Goal: Information Seeking & Learning: Learn about a topic

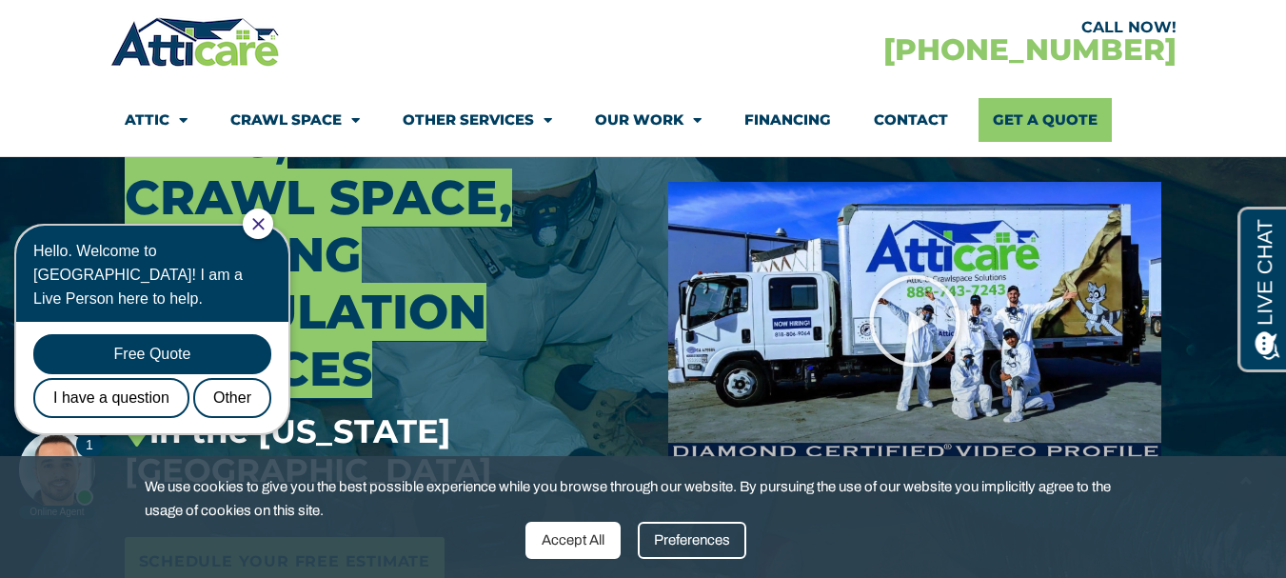
scroll to position [381, 0]
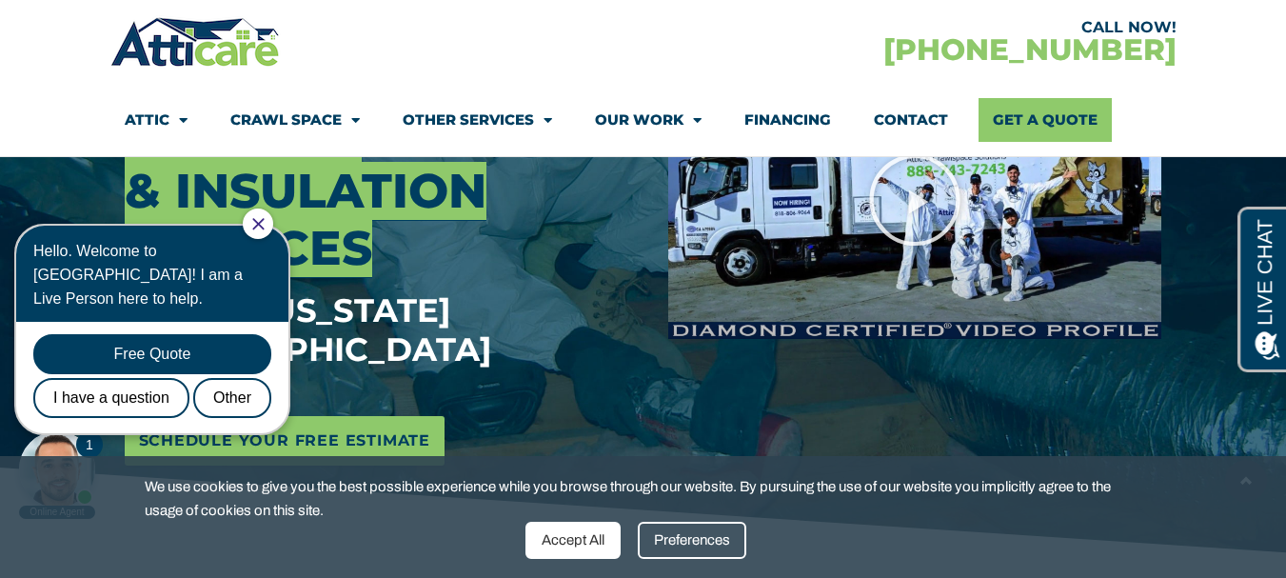
drag, startPoint x: 270, startPoint y: 216, endPoint x: 301, endPoint y: 245, distance: 41.8
click at [271, 217] on div at bounding box center [258, 223] width 30 height 30
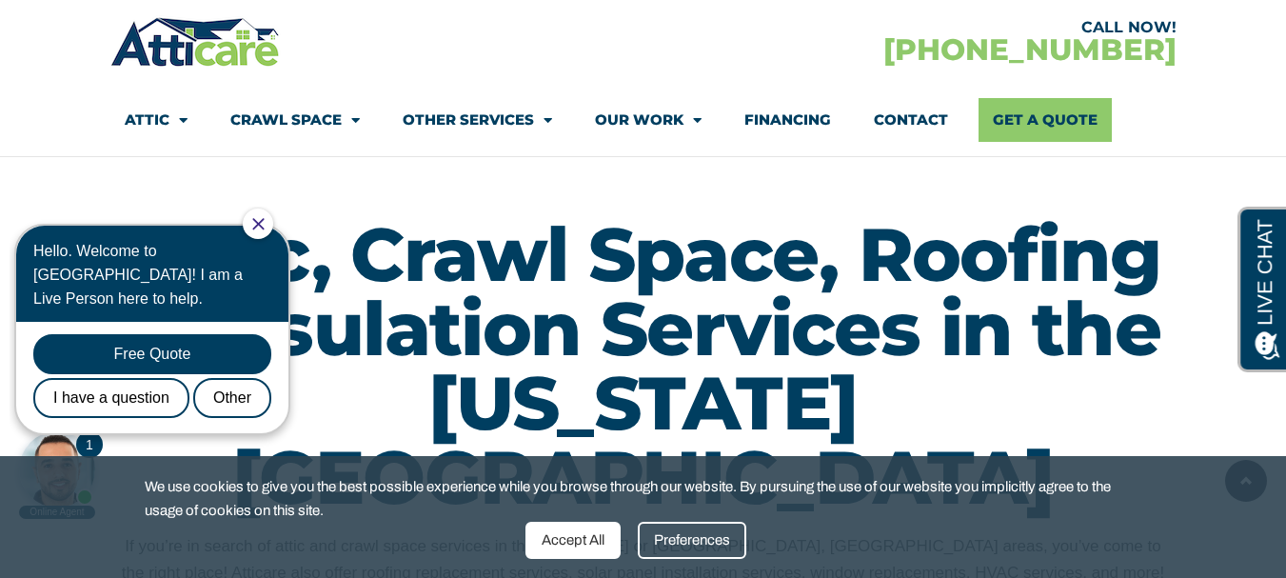
scroll to position [1047, 0]
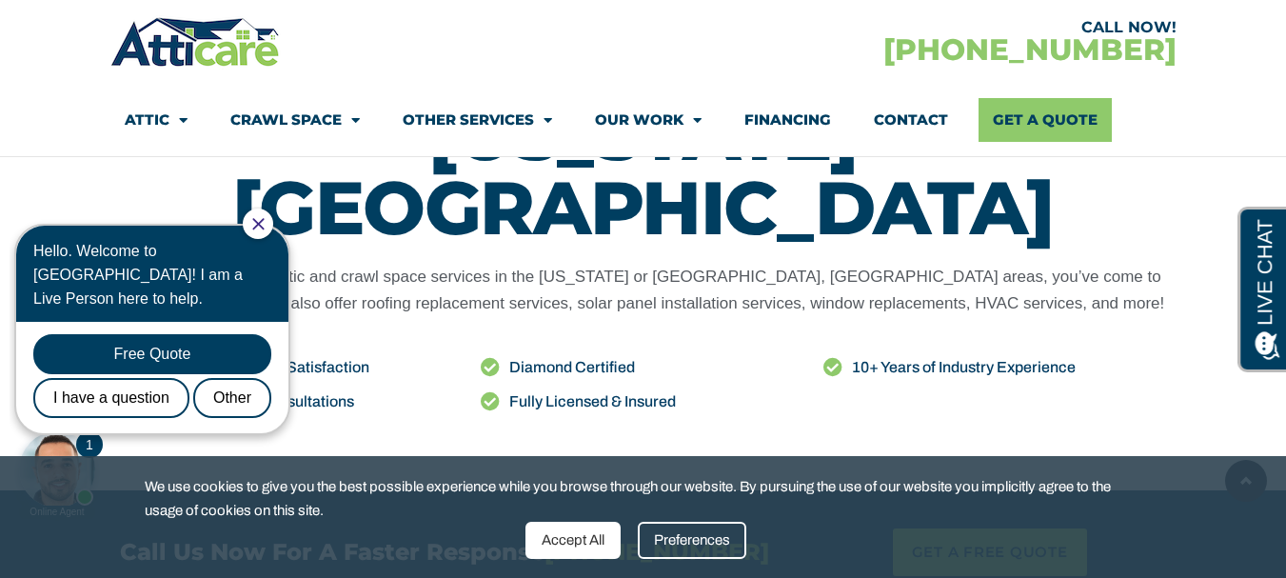
click at [589, 535] on div "Accept All" at bounding box center [572, 540] width 95 height 37
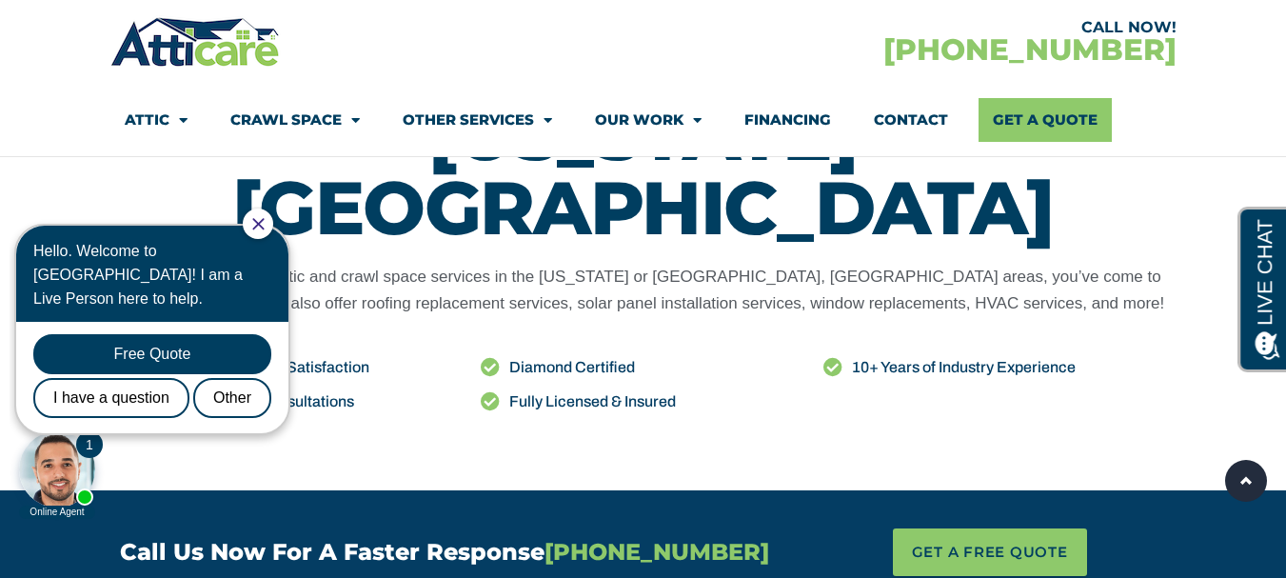
click at [265, 225] on icon "Close Chat" at bounding box center [258, 224] width 12 height 12
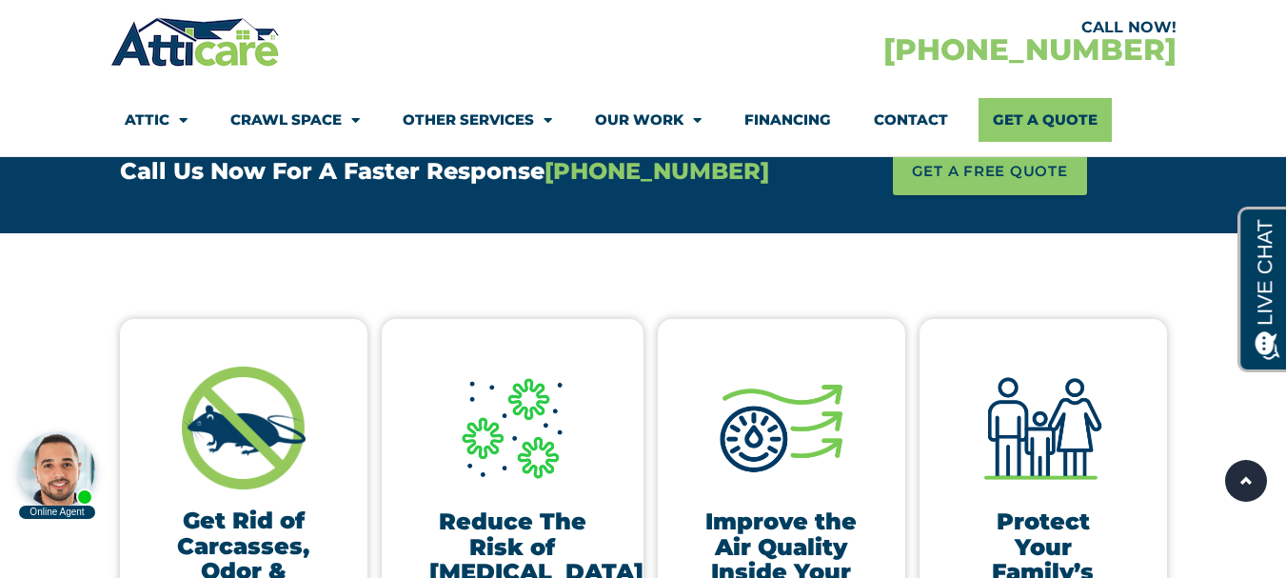
scroll to position [1523, 0]
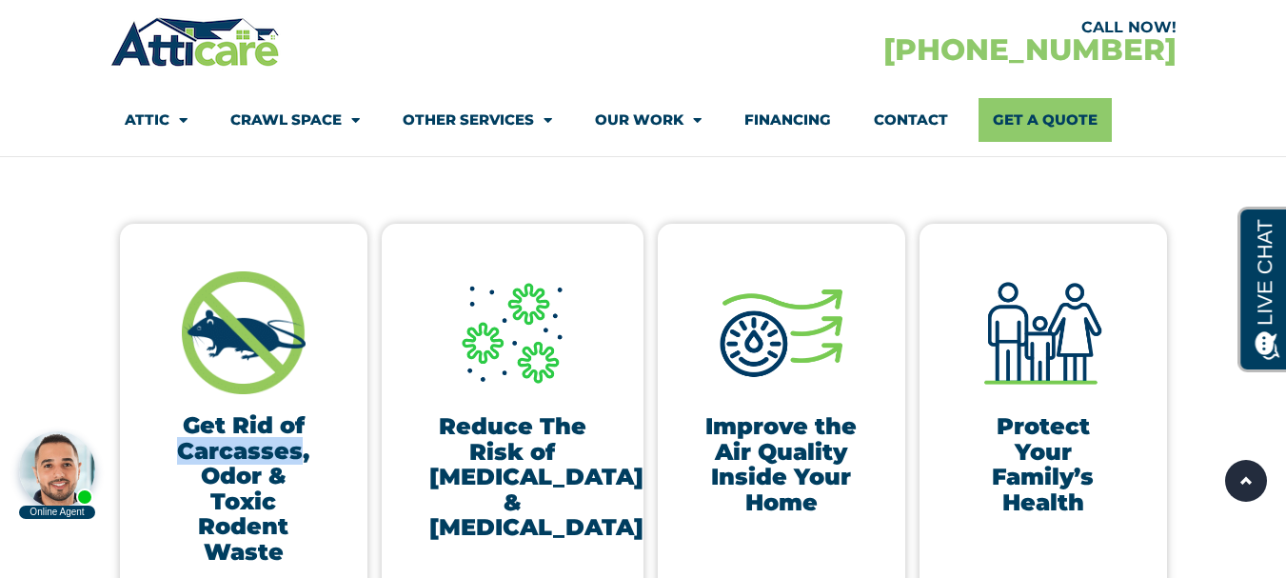
drag, startPoint x: 305, startPoint y: 379, endPoint x: 184, endPoint y: 376, distance: 120.9
click at [184, 413] on h3 "Get Rid of Carcasses, Odor & Toxic Rodent Waste" at bounding box center [244, 488] width 152 height 150
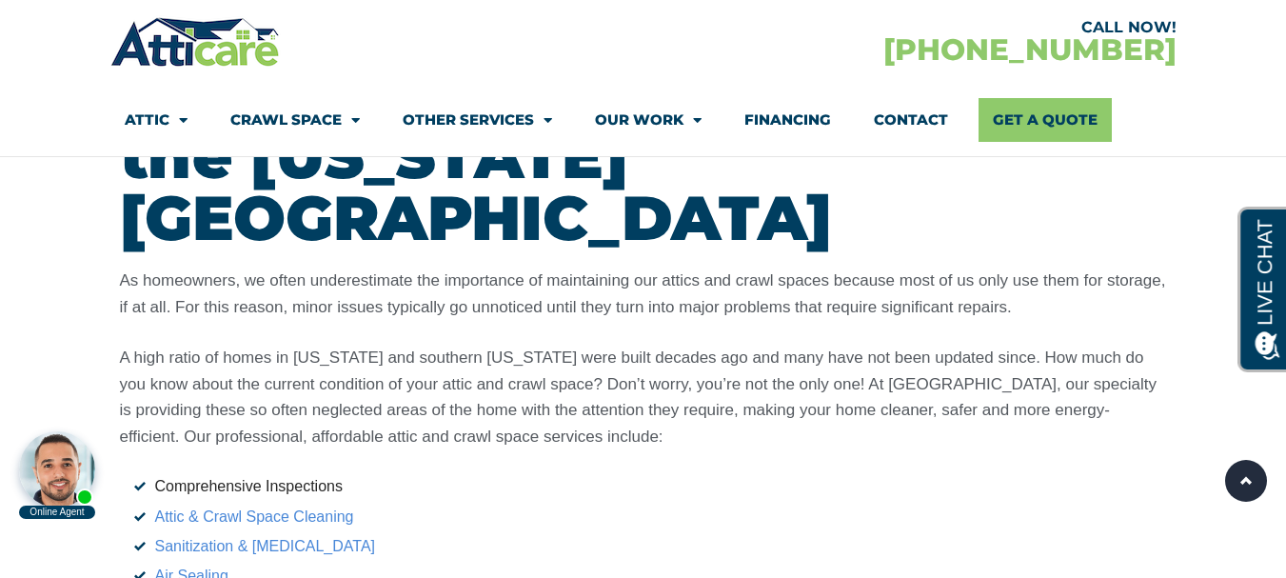
scroll to position [3046, 0]
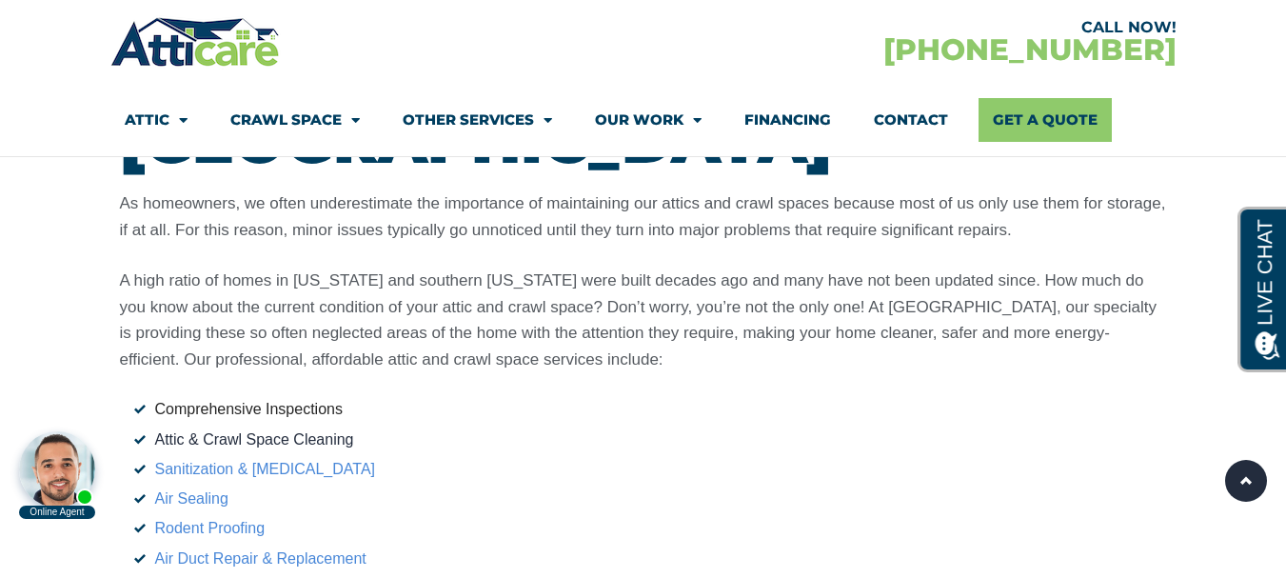
click at [339, 431] on link "Attic & Crawl Space Cleaning" at bounding box center [254, 439] width 199 height 16
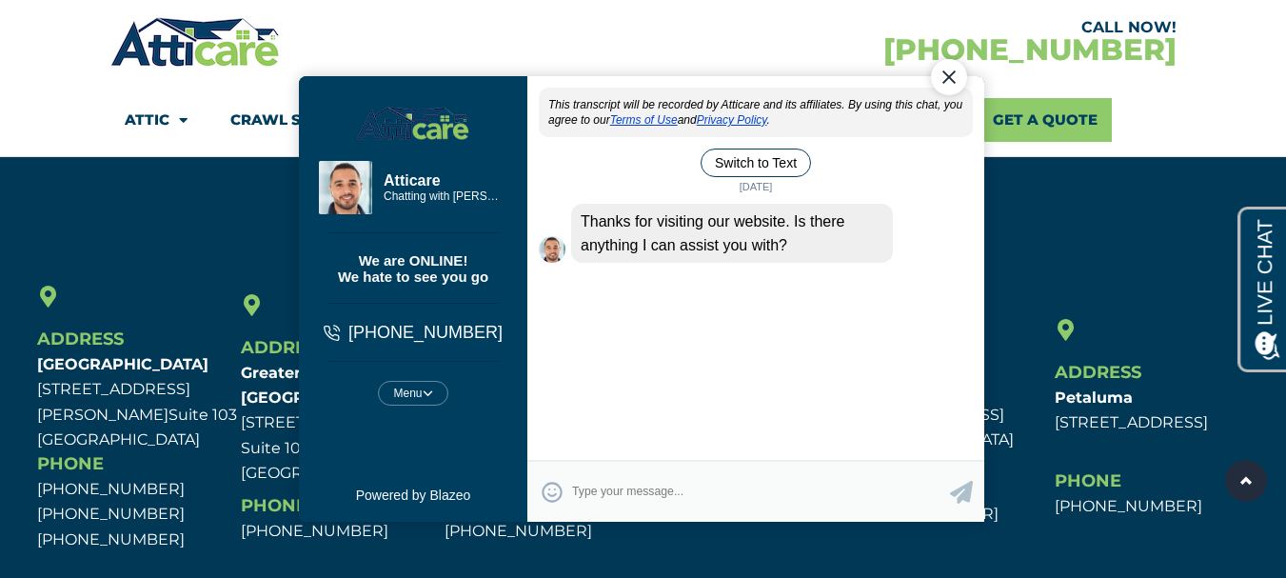
click at [947, 77] on div "Close Chat" at bounding box center [948, 76] width 36 height 36
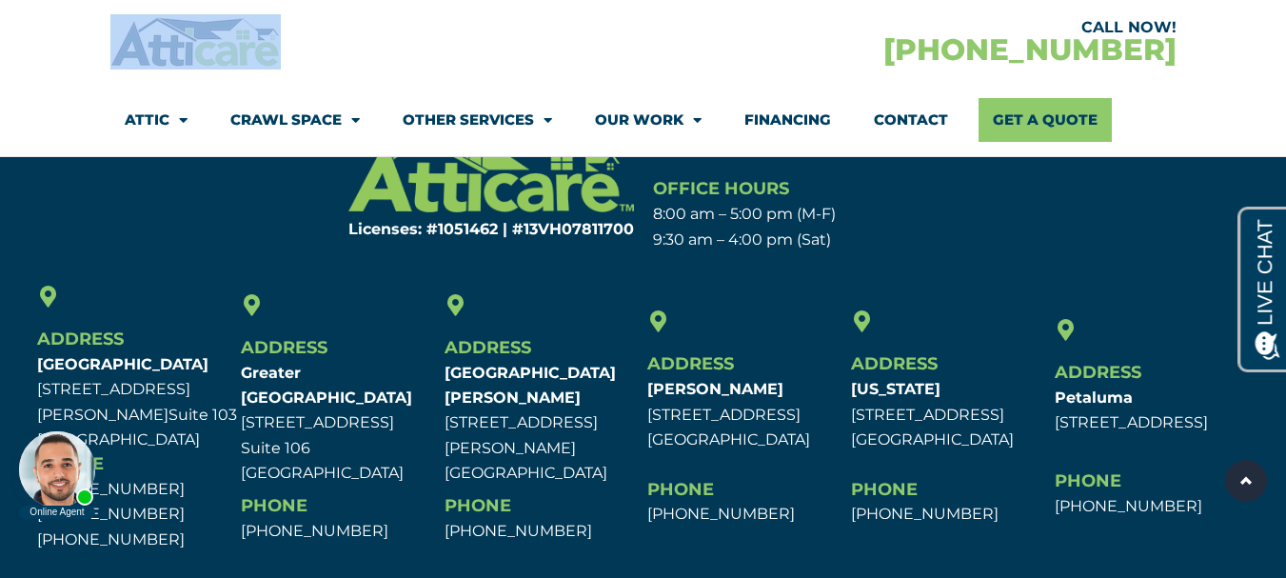
drag, startPoint x: 297, startPoint y: 56, endPoint x: 128, endPoint y: 52, distance: 168.5
click at [128, 52] on div at bounding box center [376, 41] width 533 height 55
